Goal: Check status: Check status

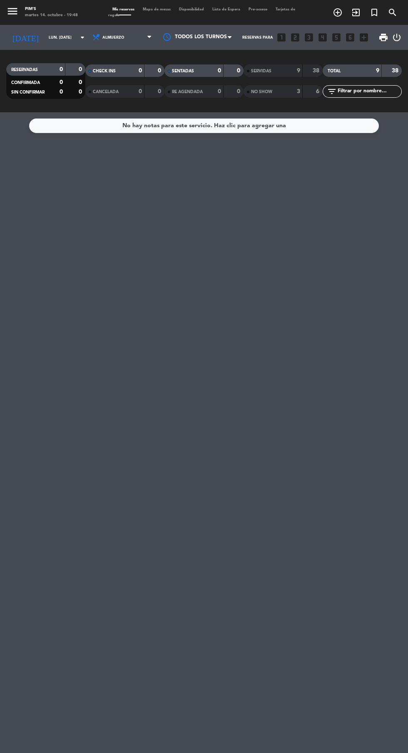
click at [57, 40] on input "lun. [DATE]" at bounding box center [71, 37] width 52 height 13
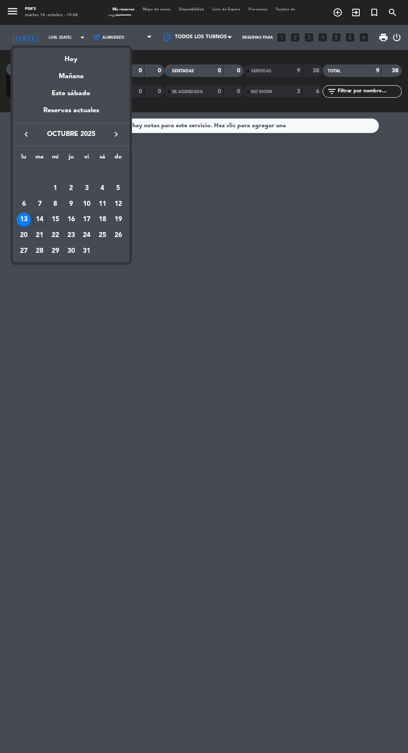
click at [28, 226] on td "13" at bounding box center [24, 220] width 16 height 16
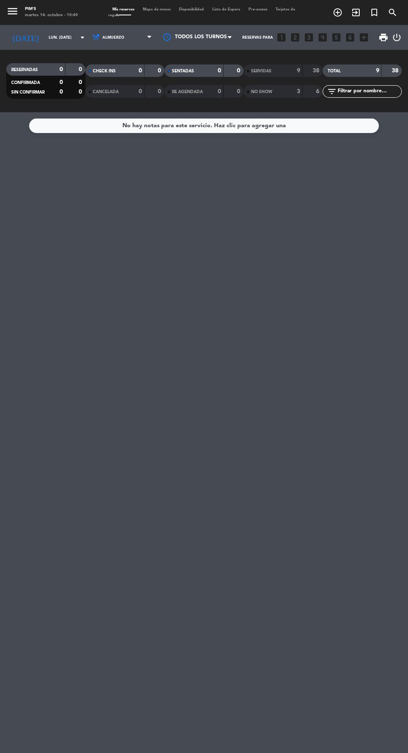
click at [63, 37] on input "lun. [DATE]" at bounding box center [71, 37] width 52 height 13
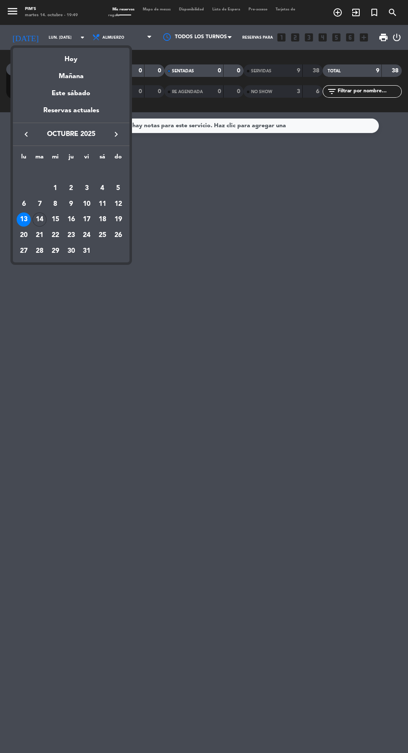
click at [25, 220] on div "13" at bounding box center [24, 220] width 14 height 14
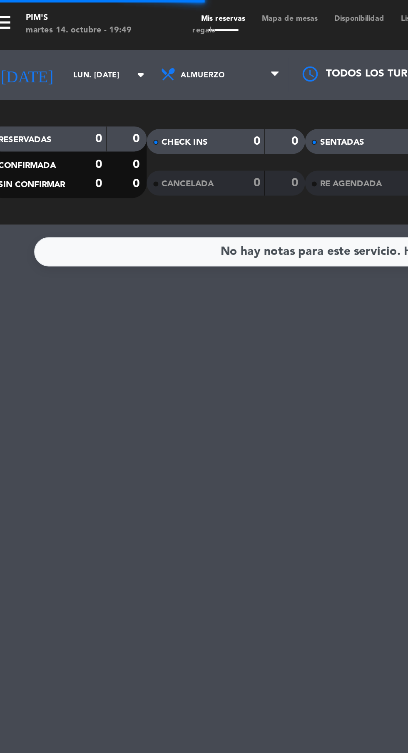
click at [45, 40] on input "lun. [DATE]" at bounding box center [71, 37] width 52 height 13
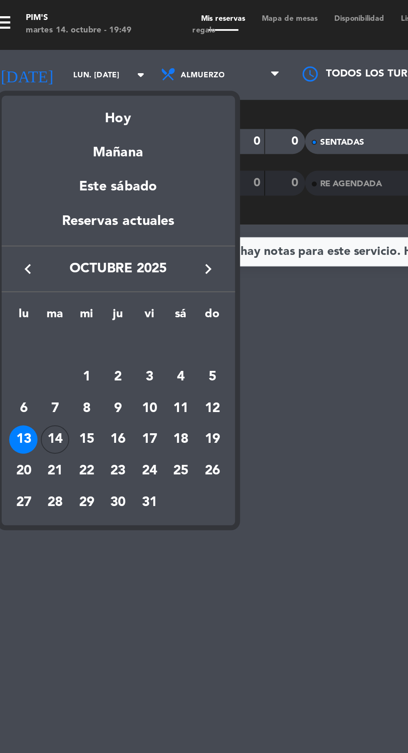
click at [40, 220] on div "14" at bounding box center [39, 220] width 14 height 14
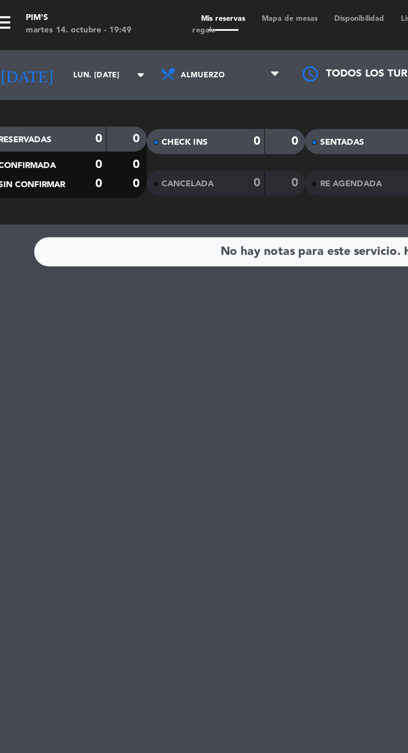
type input "[DATE] oct."
